Goal: Check status

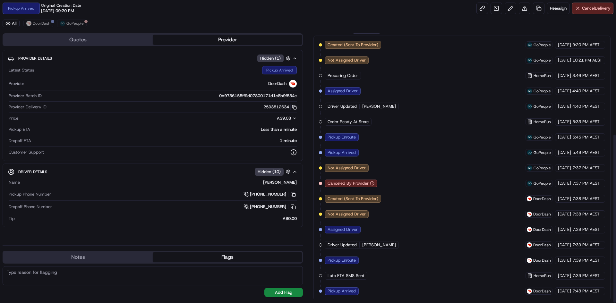
scroll to position [165, 0]
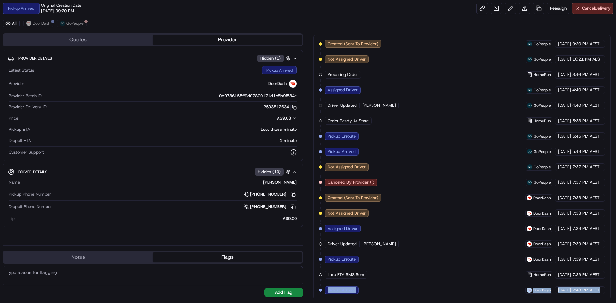
drag, startPoint x: 601, startPoint y: 289, endPoint x: 318, endPoint y: 291, distance: 282.9
click at [318, 291] on div "Created (Sent To Provider) GoPeople [DATE] 9:20 PM AEST Not Assigned Driver GoP…" at bounding box center [461, 167] width 297 height 265
drag, startPoint x: 423, startPoint y: 273, endPoint x: 405, endPoint y: 234, distance: 42.9
click at [423, 273] on div "Created (Sent To Provider) GoPeople [DATE] 9:20 PM AEST Not Assigned Driver GoP…" at bounding box center [462, 167] width 286 height 254
drag, startPoint x: 586, startPoint y: 290, endPoint x: 383, endPoint y: 295, distance: 203.4
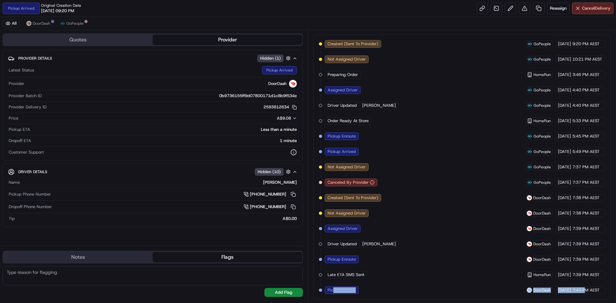
click at [333, 295] on div "Created (Sent To Provider) GoPeople [DATE] 9:20 PM AEST Not Assigned Driver GoP…" at bounding box center [461, 167] width 297 height 265
click at [461, 290] on div "Created (Sent To Provider) GoPeople [DATE] 9:20 PM AEST Not Assigned Driver GoP…" at bounding box center [462, 167] width 286 height 254
click at [579, 288] on span "7:43 PM AEST" at bounding box center [585, 290] width 27 height 6
click at [479, 5] on link at bounding box center [482, 9] width 12 height 12
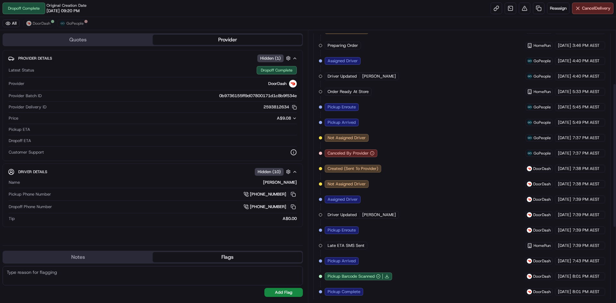
scroll to position [82, 0]
